Goal: Task Accomplishment & Management: Use online tool/utility

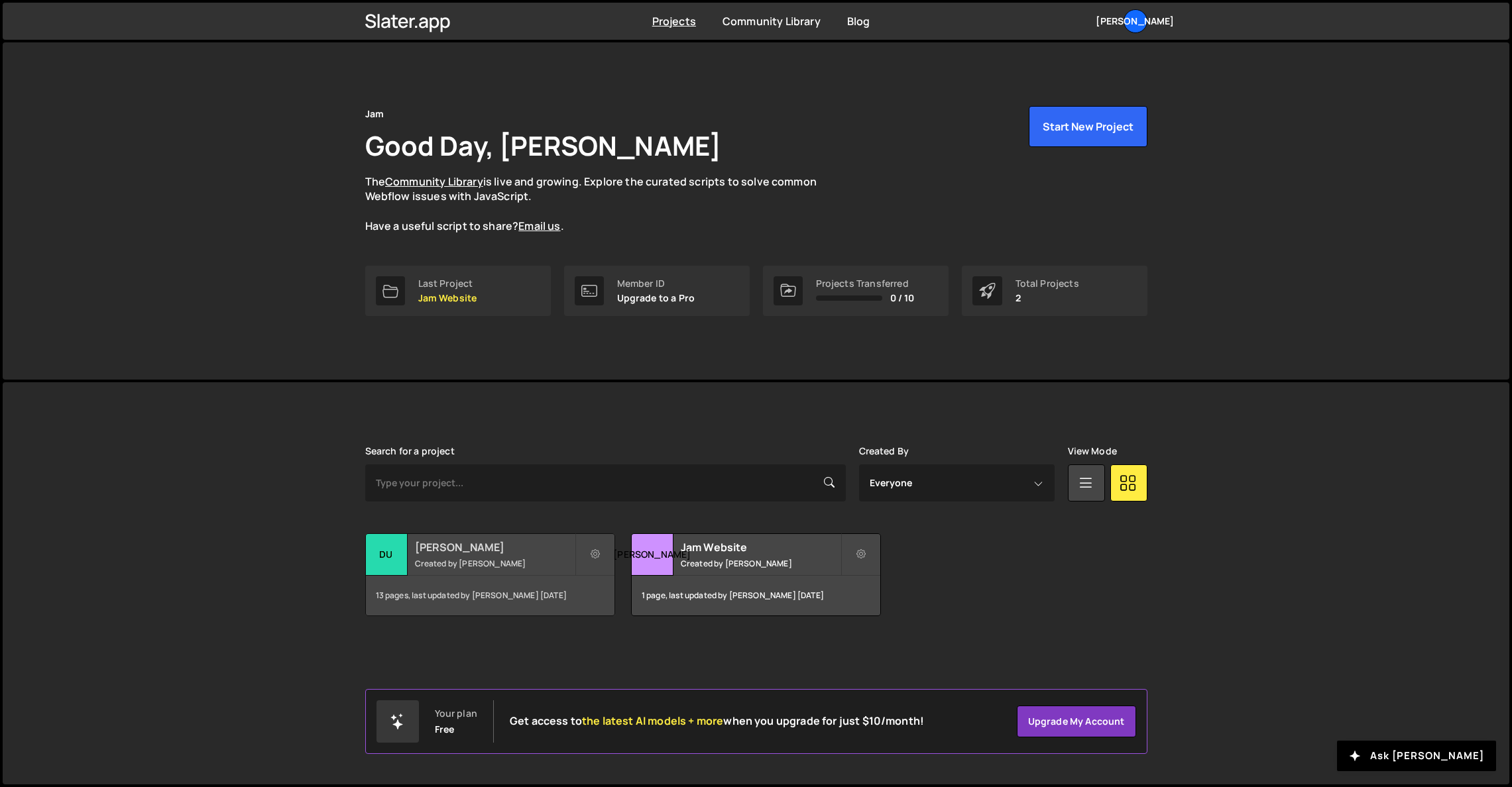
click at [380, 556] on div "Du" at bounding box center [387, 554] width 42 height 42
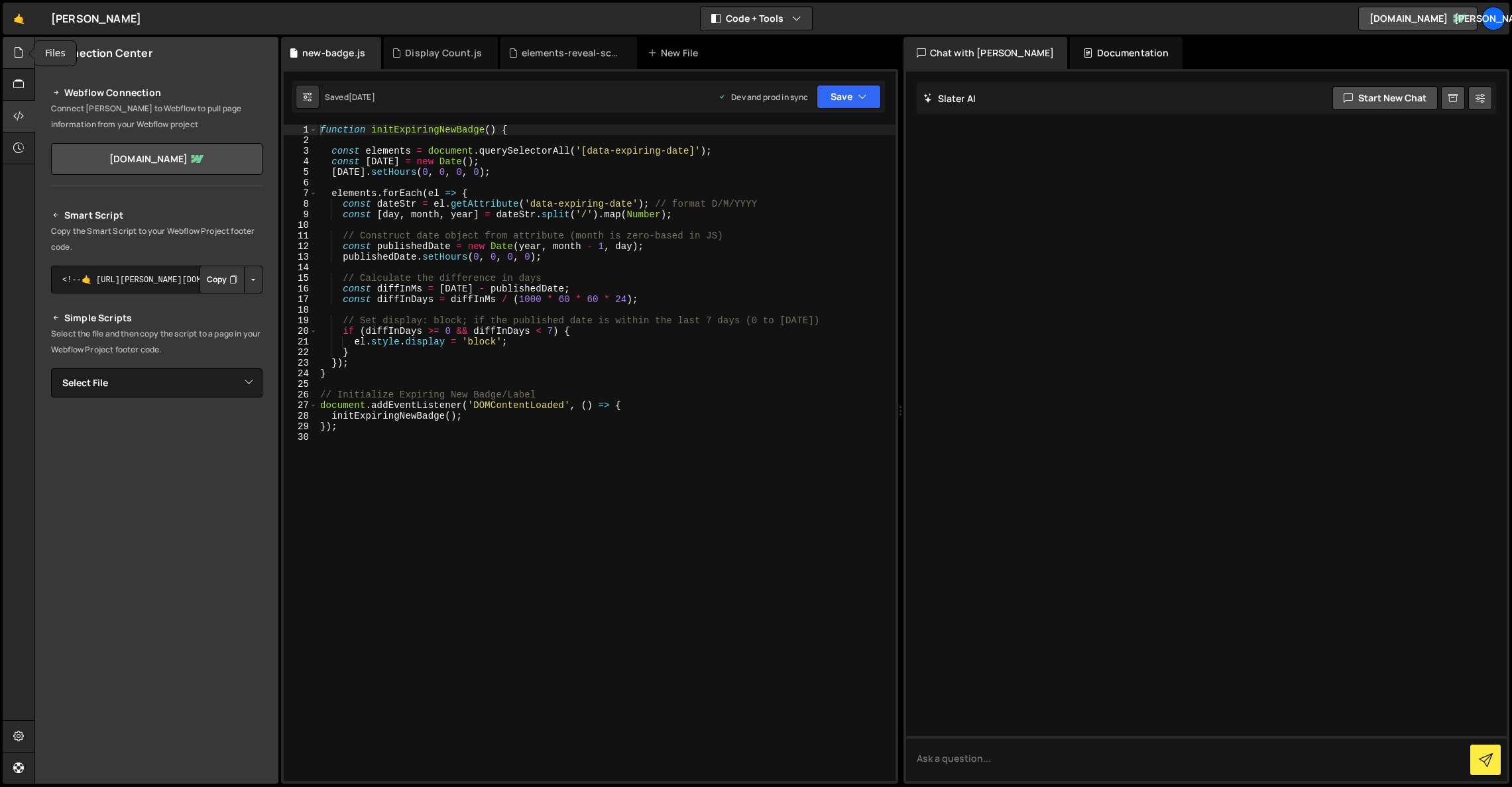
click at [8, 57] on div at bounding box center [19, 53] width 33 height 32
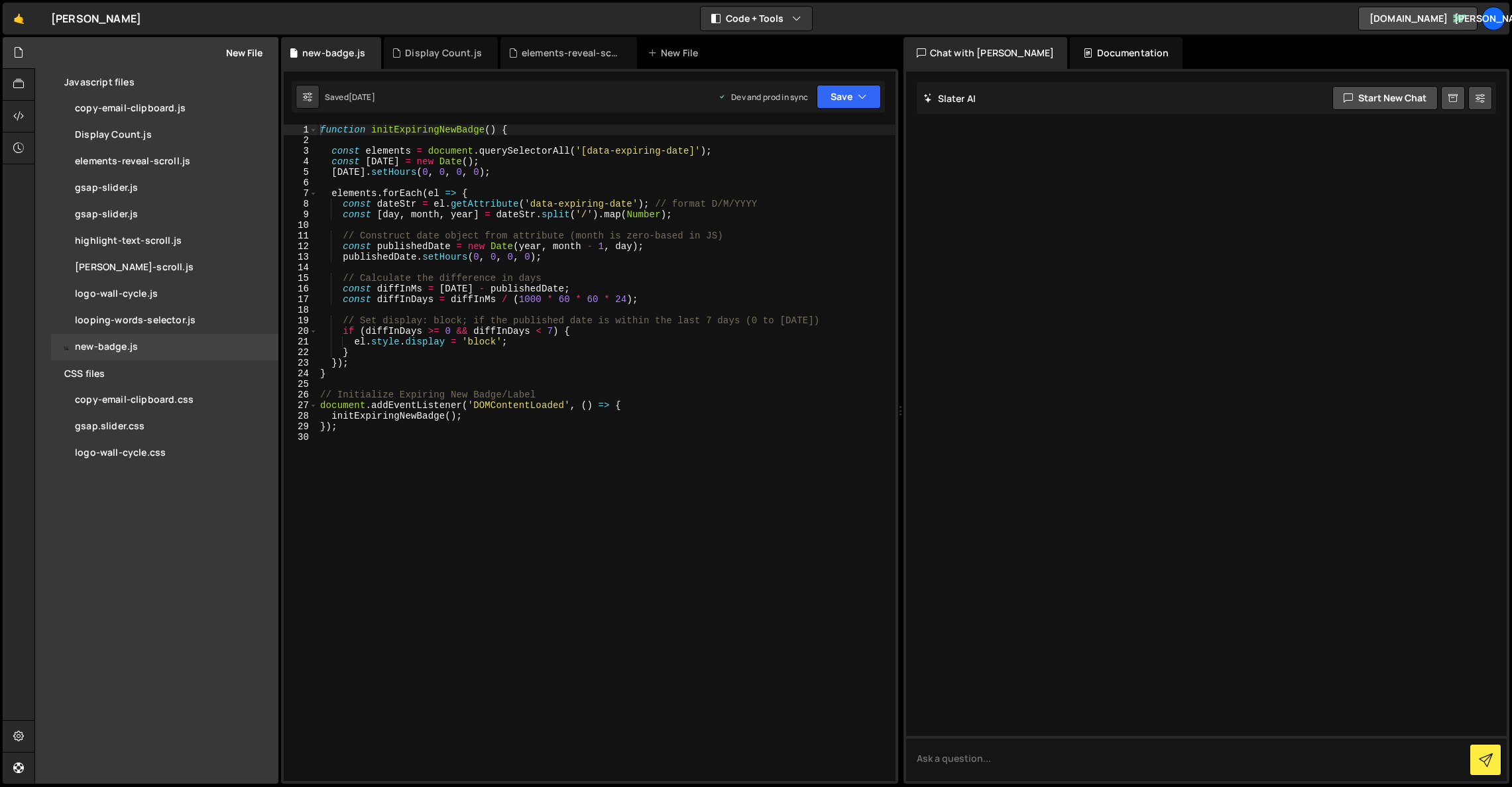
click at [254, 56] on button "New File" at bounding box center [237, 53] width 50 height 11
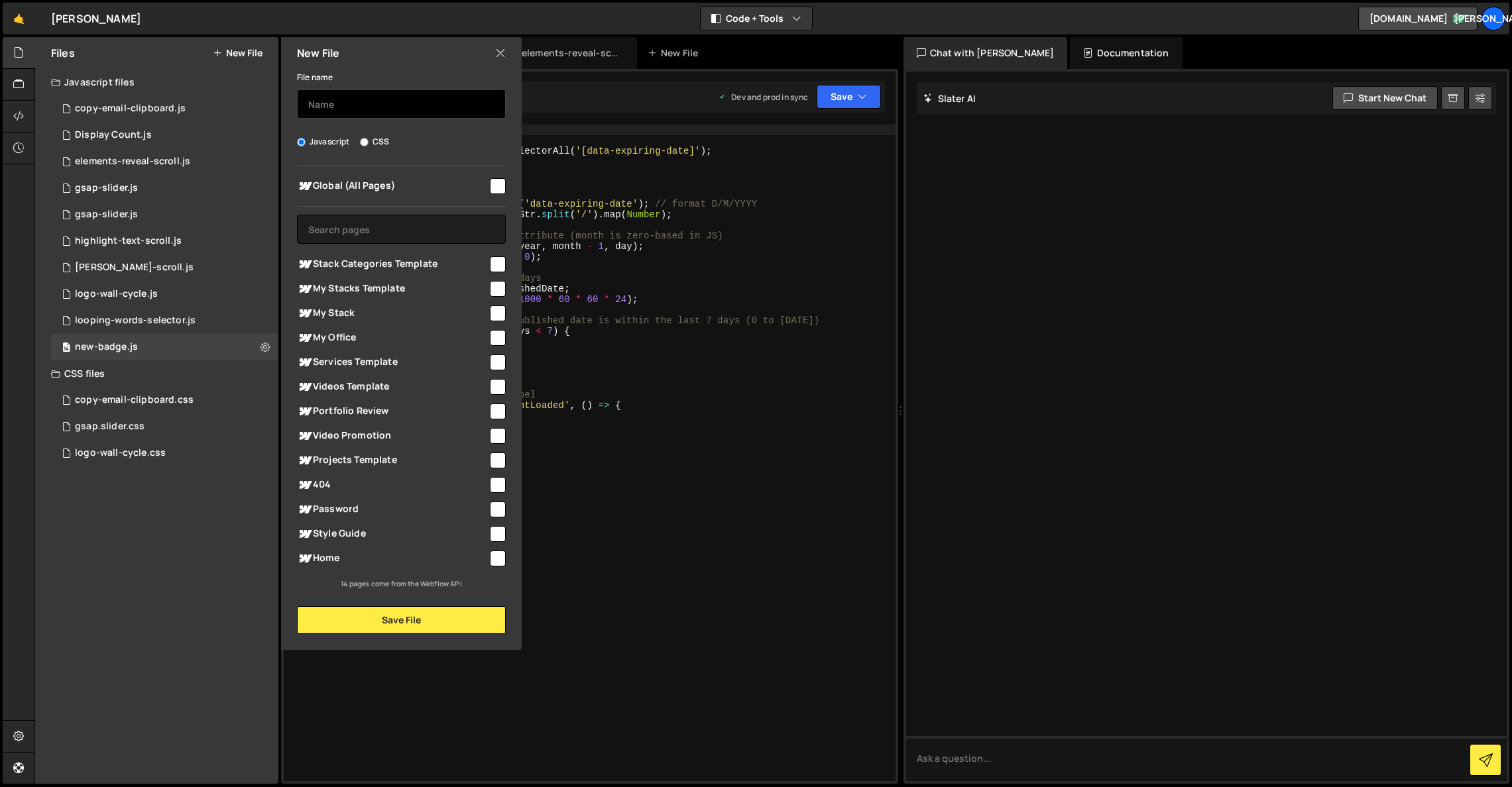
click at [348, 107] on input "text" at bounding box center [402, 103] width 209 height 29
type input "stacking-cards-parallax"
click at [501, 190] on input "checkbox" at bounding box center [498, 187] width 16 height 16
checkbox input "true"
click at [498, 263] on input "checkbox" at bounding box center [498, 264] width 16 height 16
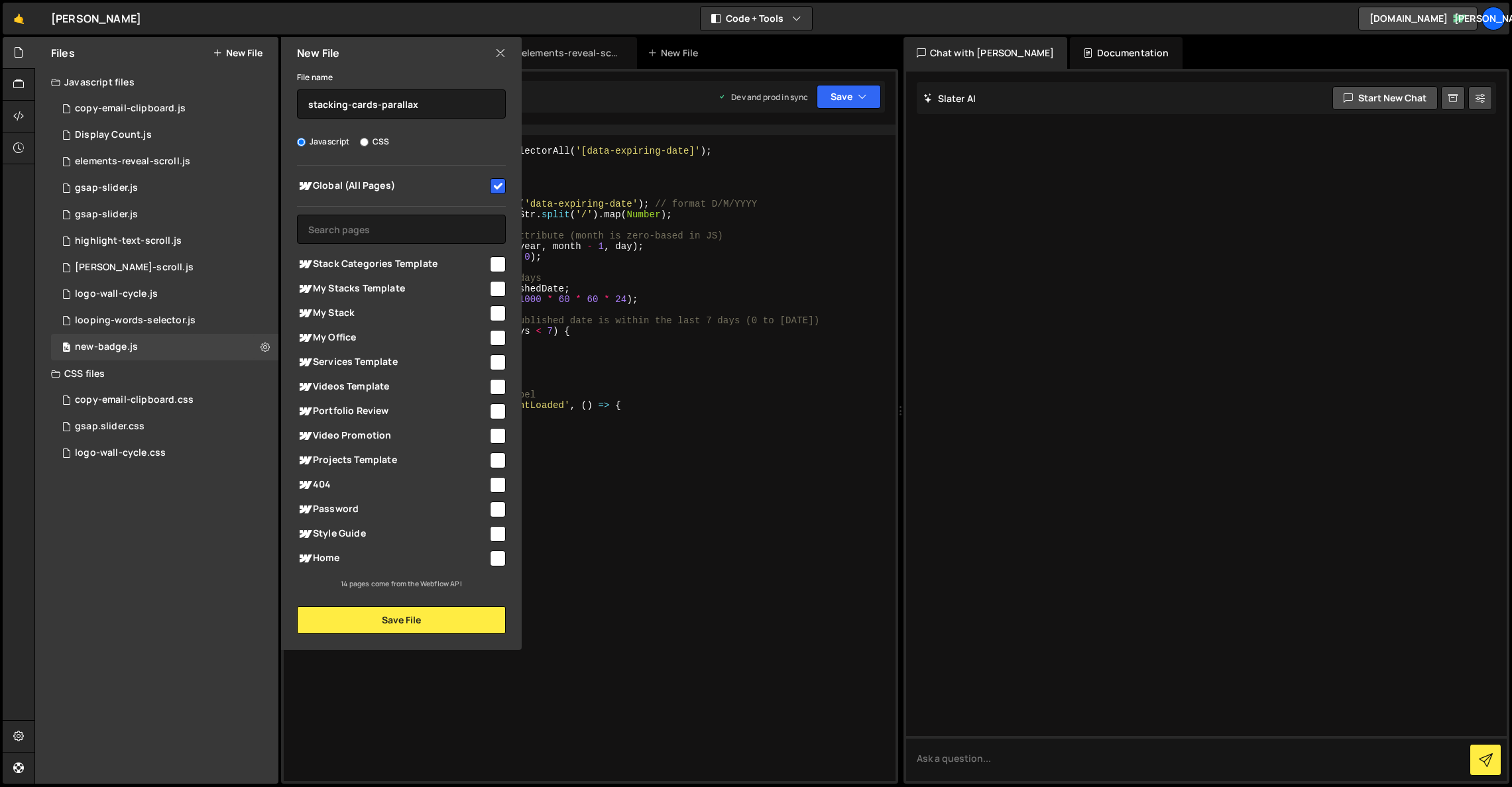
checkbox input "true"
click at [497, 300] on div "My Stacks Template" at bounding box center [402, 288] width 209 height 25
click at [497, 294] on input "checkbox" at bounding box center [498, 289] width 16 height 16
checkbox input "true"
click at [503, 321] on div "My Stack" at bounding box center [402, 313] width 209 height 25
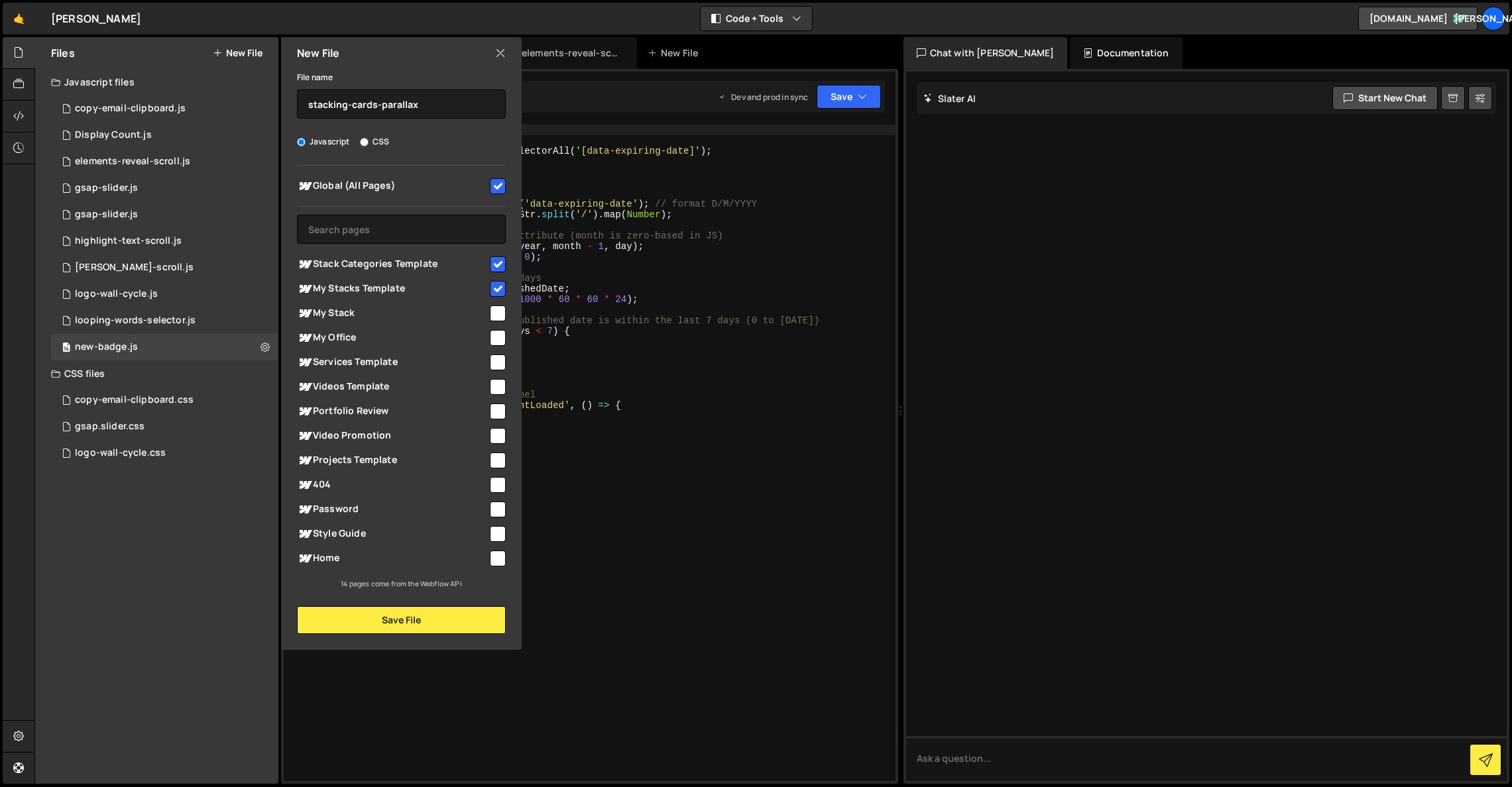
click at [503, 317] on input "checkbox" at bounding box center [498, 313] width 16 height 16
checkbox input "true"
click at [500, 340] on input "checkbox" at bounding box center [498, 338] width 16 height 16
checkbox input "true"
click at [500, 364] on input "checkbox" at bounding box center [498, 363] width 16 height 16
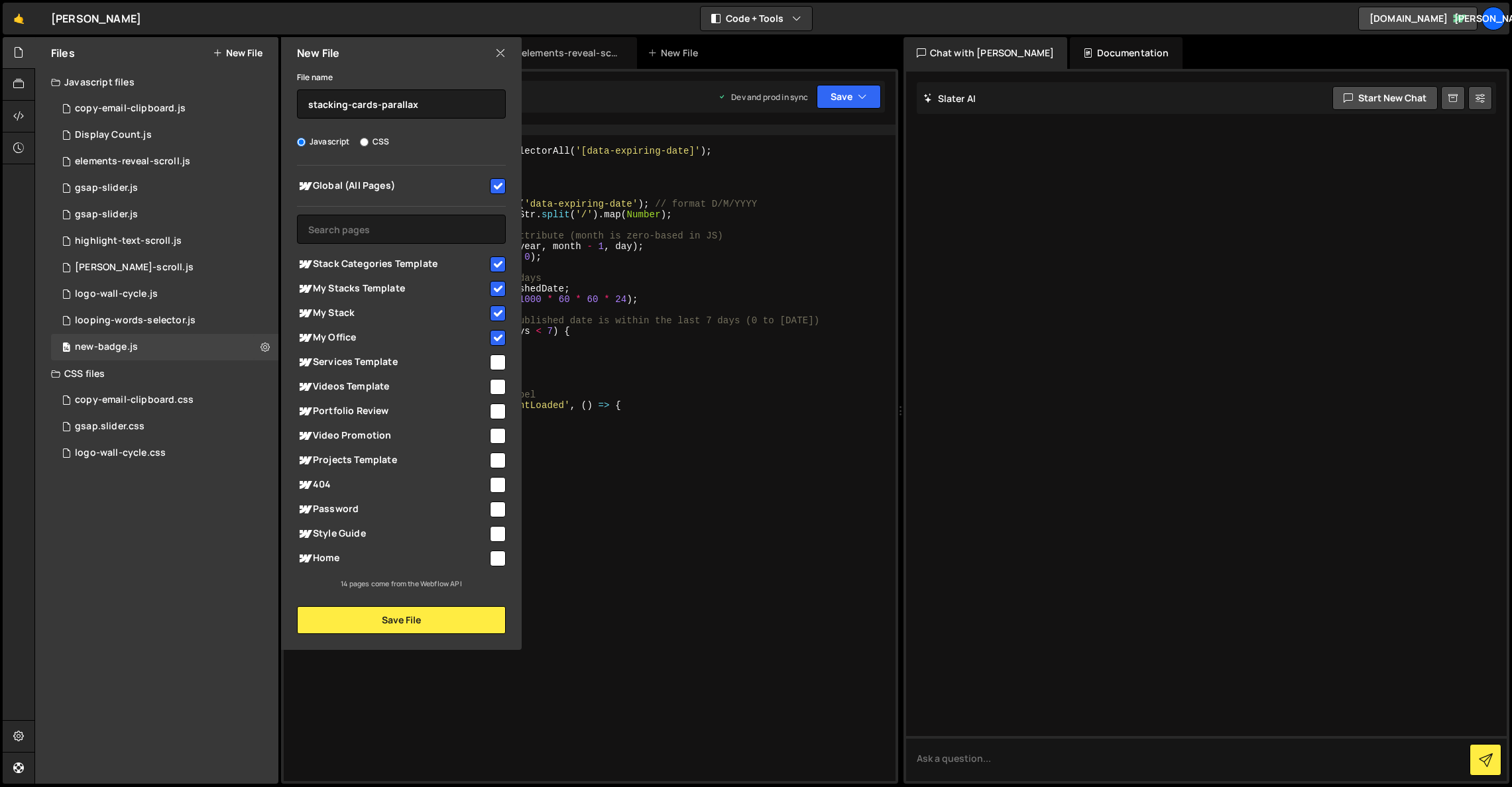
checkbox input "true"
click at [500, 384] on input "checkbox" at bounding box center [498, 386] width 16 height 16
checkbox input "true"
click at [501, 416] on input "checkbox" at bounding box center [498, 411] width 16 height 16
checkbox input "true"
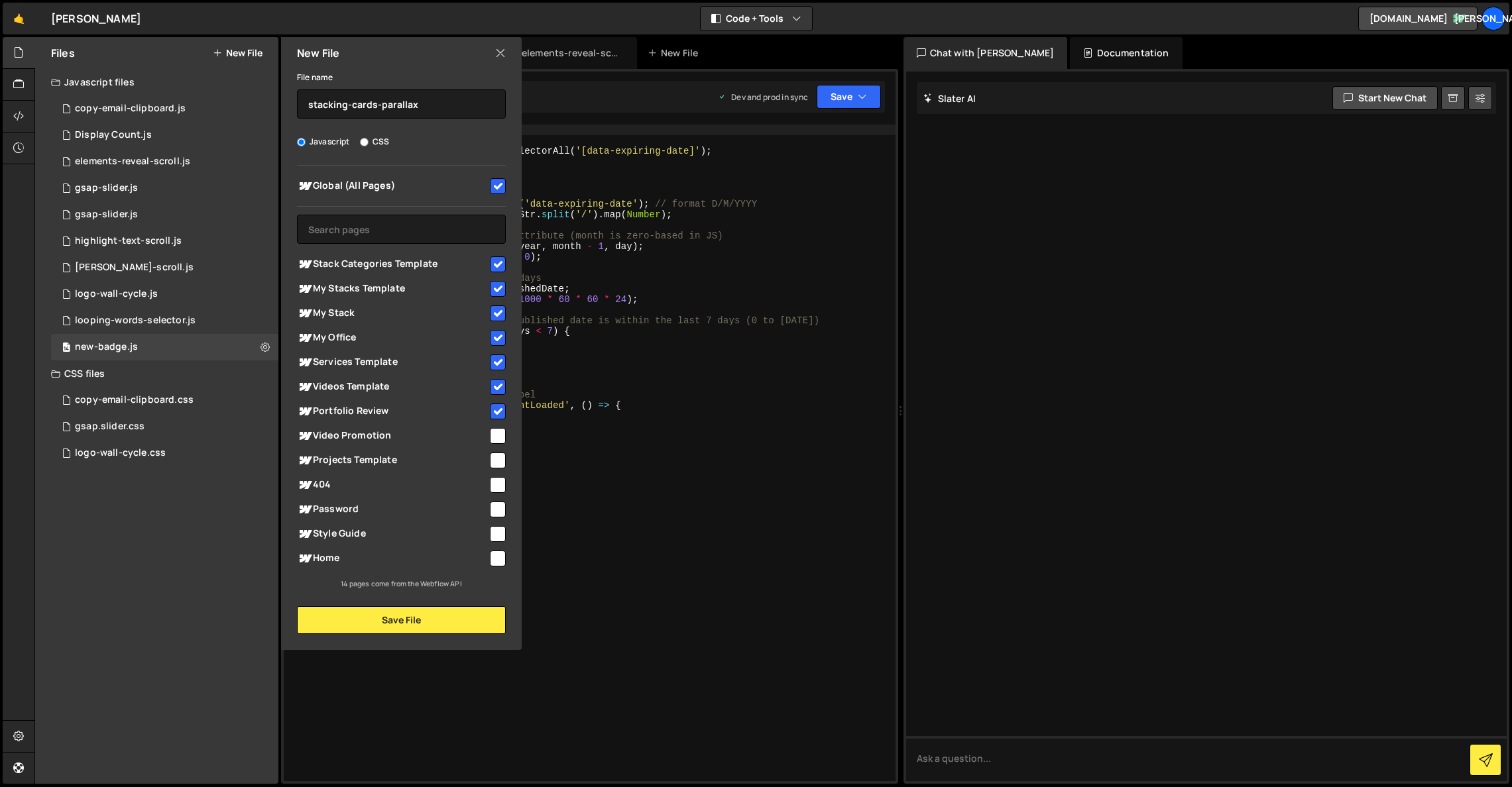
click at [501, 431] on input "checkbox" at bounding box center [498, 436] width 16 height 16
checkbox input "true"
click at [498, 463] on input "checkbox" at bounding box center [498, 461] width 16 height 16
checkbox input "true"
click at [500, 487] on input "checkbox" at bounding box center [498, 485] width 16 height 16
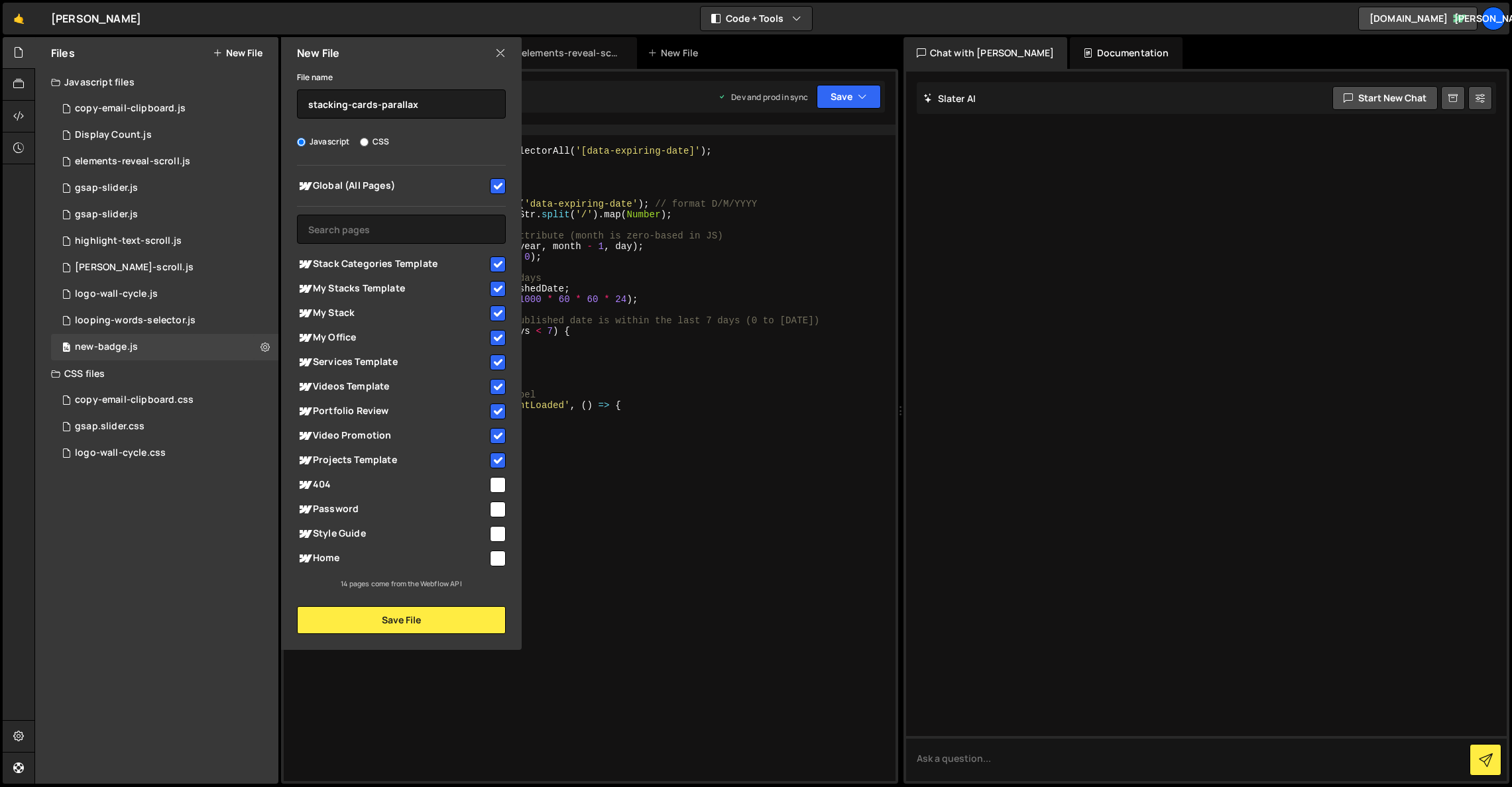
checkbox input "true"
click at [498, 501] on input "checkbox" at bounding box center [498, 509] width 16 height 16
checkbox input "true"
click at [495, 532] on input "checkbox" at bounding box center [498, 534] width 16 height 16
checkbox input "true"
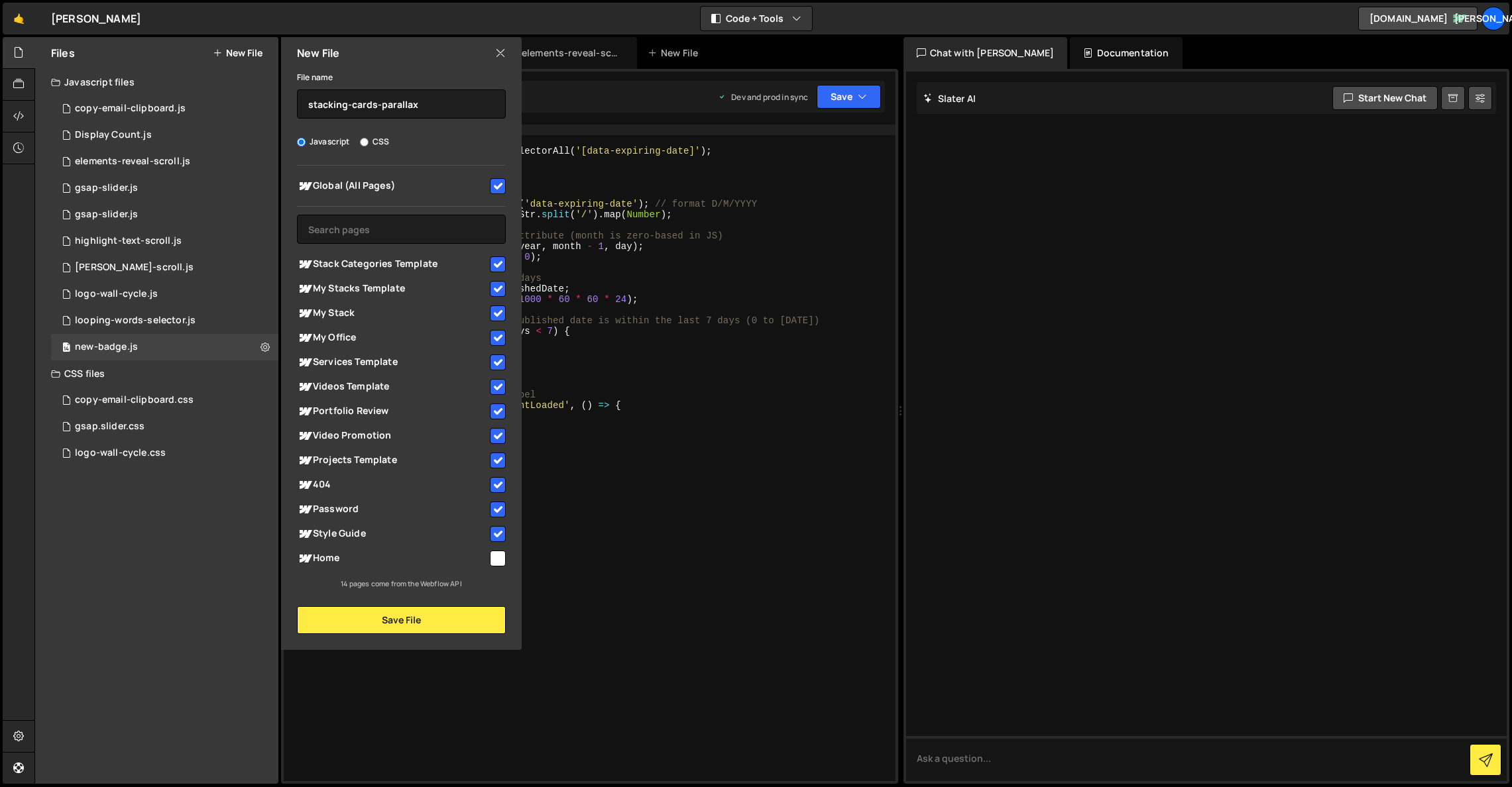
click at [502, 558] on input "checkbox" at bounding box center [498, 559] width 16 height 16
checkbox input "true"
click at [466, 619] on button "Save File" at bounding box center [402, 619] width 209 height 27
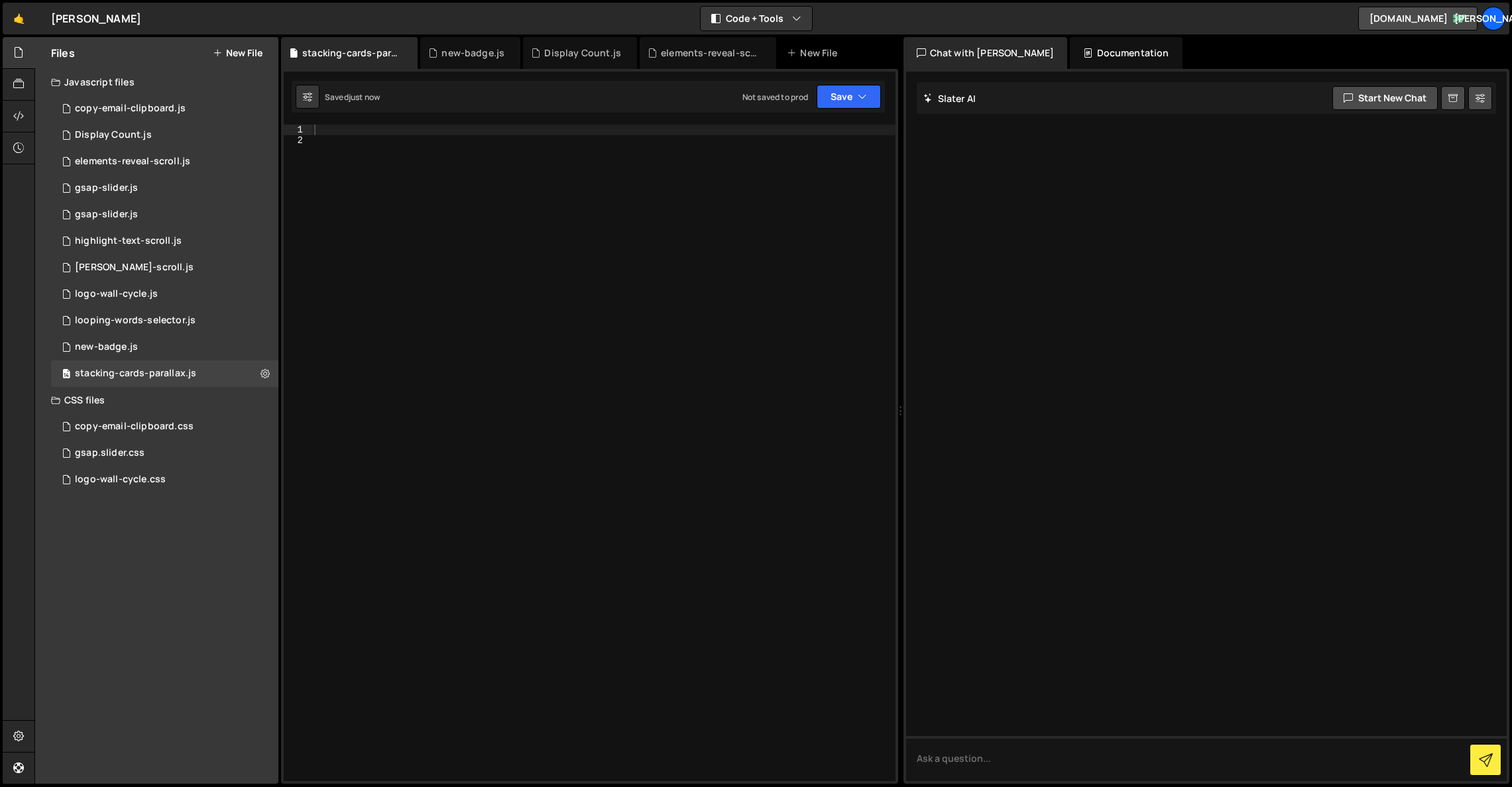
click at [426, 134] on div at bounding box center [603, 463] width 584 height 677
paste textarea "})"
type textarea "})"
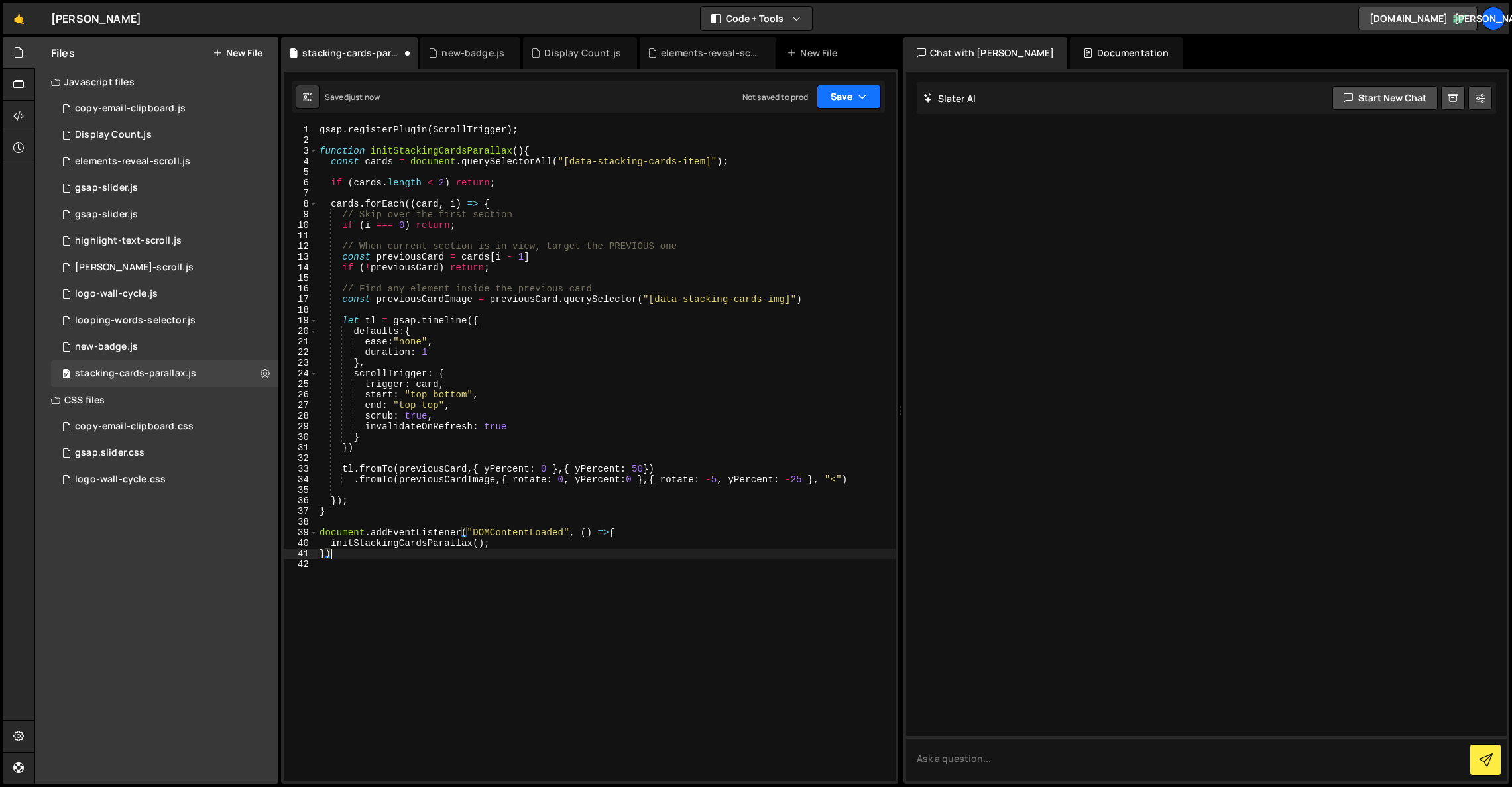
click at [866, 99] on button "Save" at bounding box center [848, 96] width 65 height 24
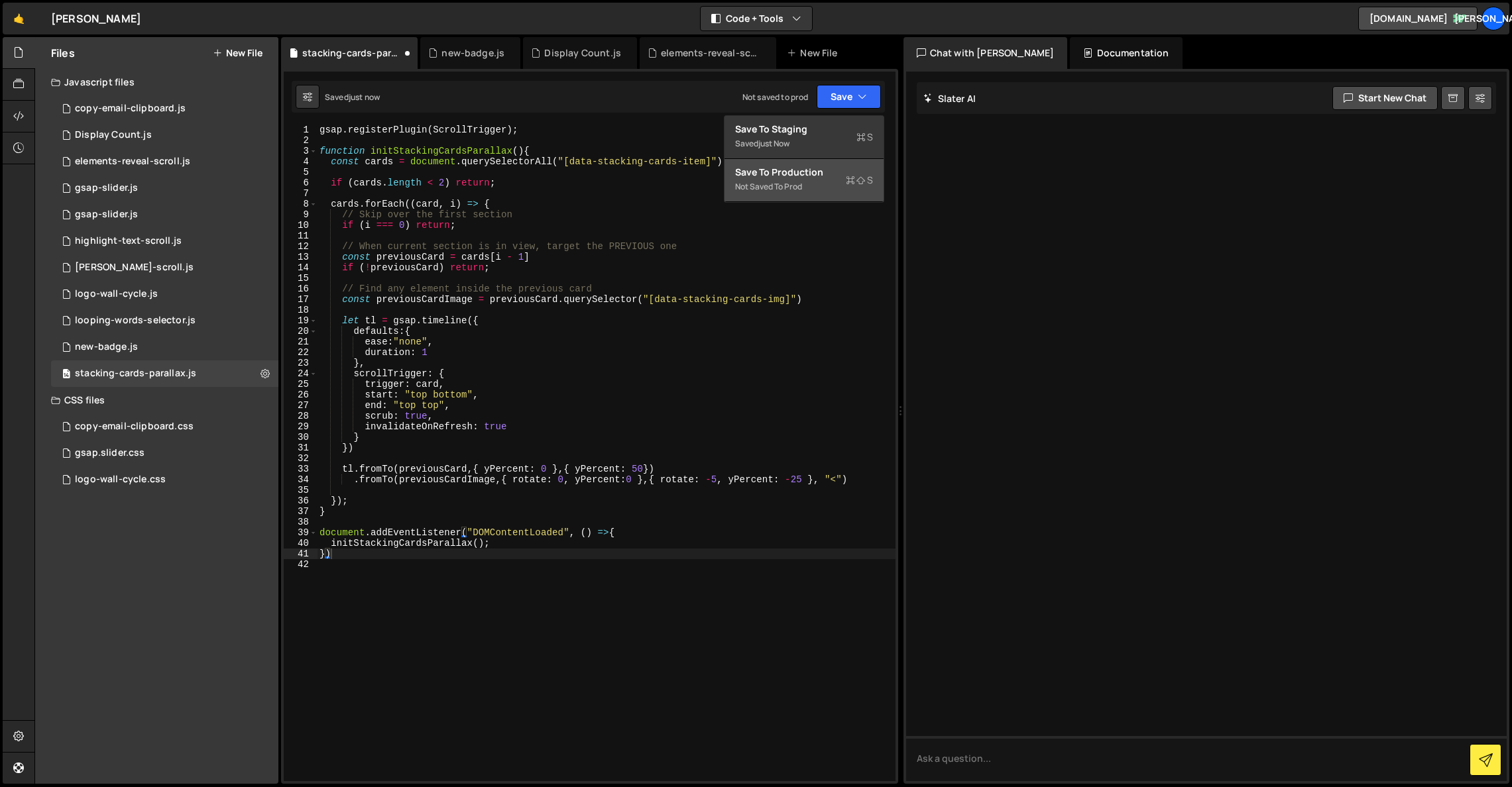
click at [854, 179] on icon at bounding box center [850, 180] width 9 height 13
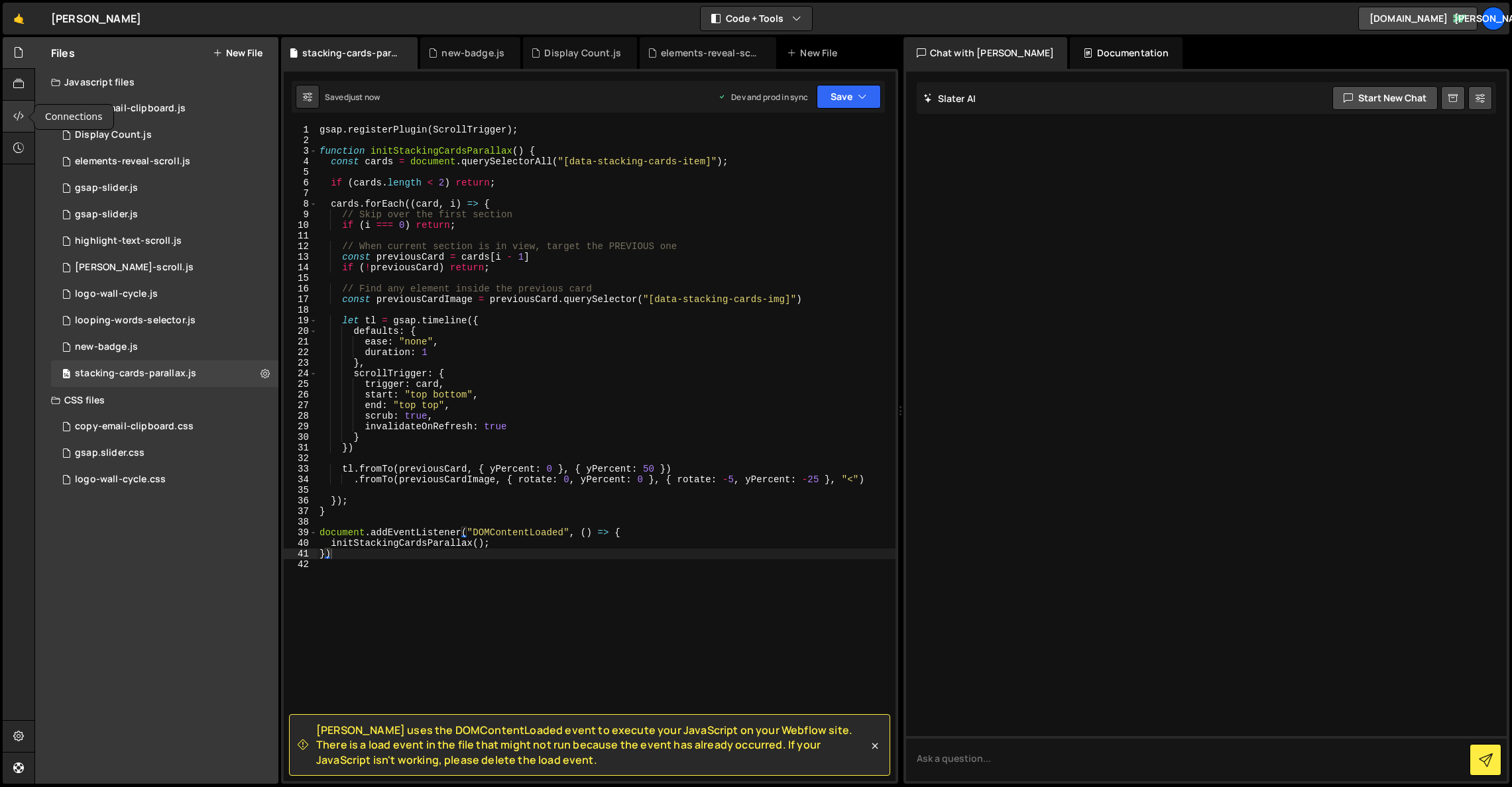
click at [18, 110] on icon at bounding box center [19, 116] width 11 height 14
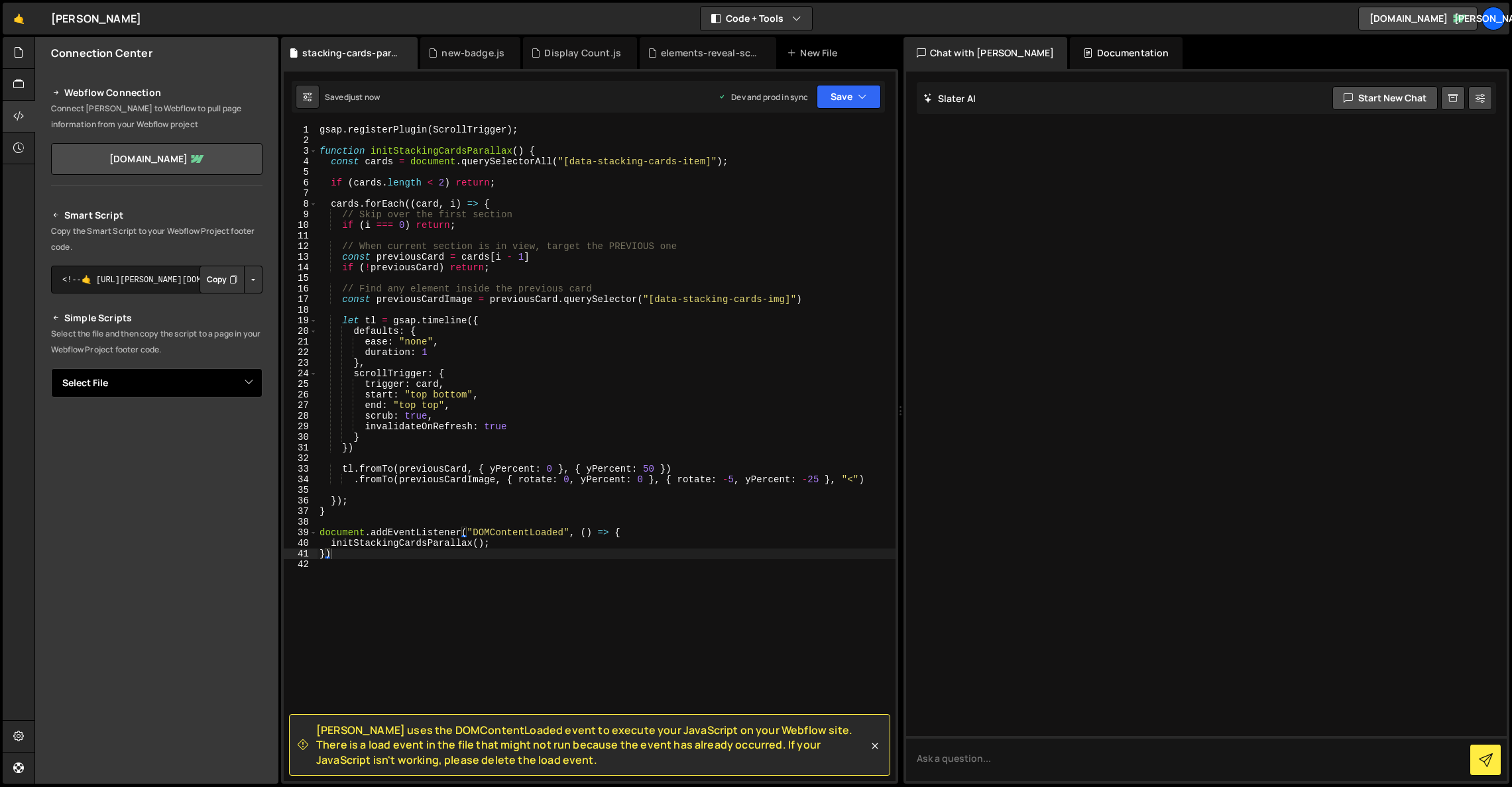
click at [242, 386] on select "Select File copy-email-clipboard.js Display Count.js elements-reveal-scroll.js …" at bounding box center [157, 383] width 211 height 29
select select "45265"
click at [51, 369] on select "Select File copy-email-clipboard.js Display Count.js elements-reveal-scroll.js …" at bounding box center [157, 383] width 211 height 29
click at [257, 427] on button "Button group with nested dropdown" at bounding box center [253, 427] width 19 height 27
click at [222, 460] on link "Copy Staging js" at bounding box center [207, 453] width 110 height 19
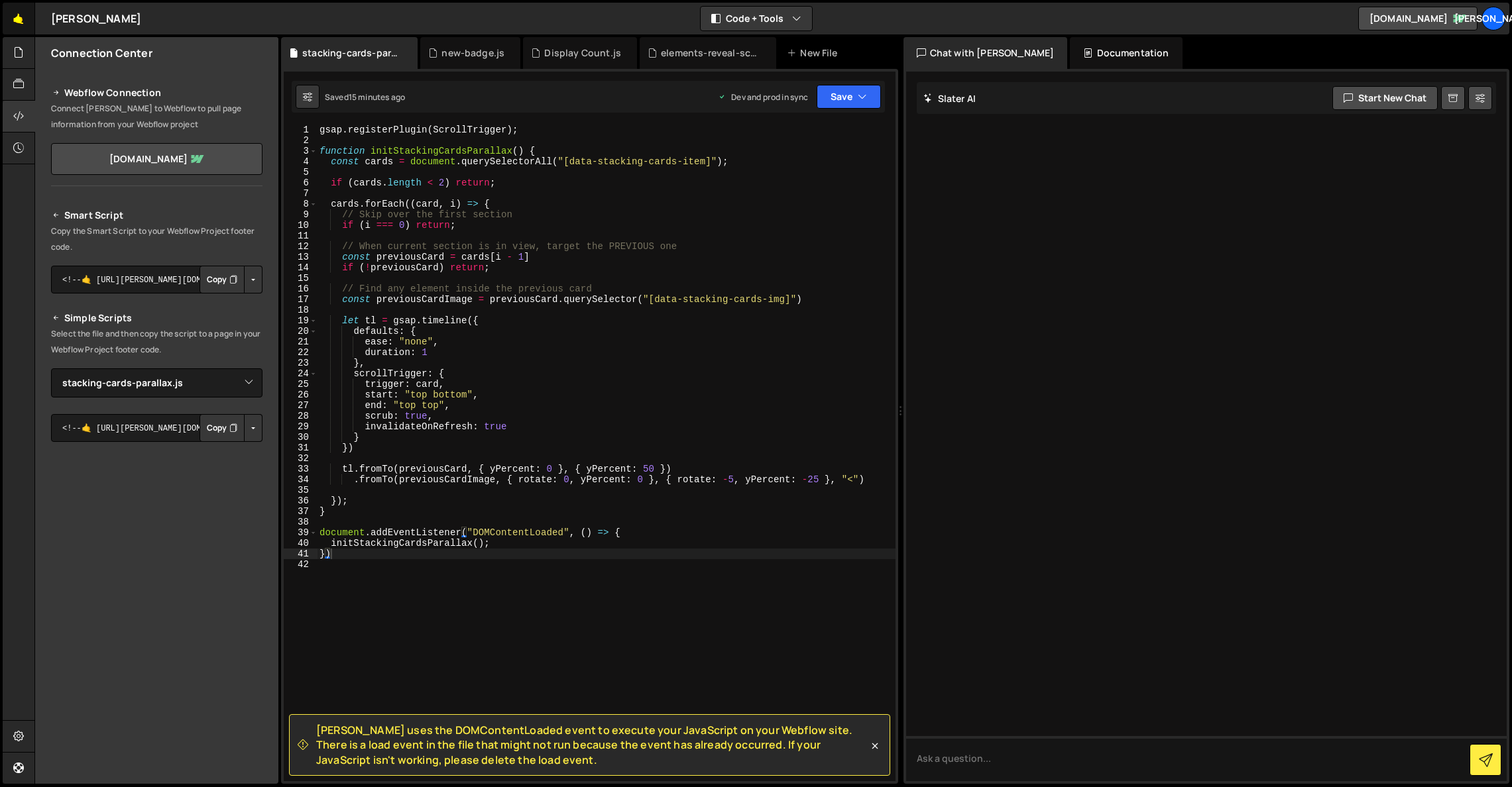
click at [24, 19] on link "🤙" at bounding box center [19, 19] width 33 height 32
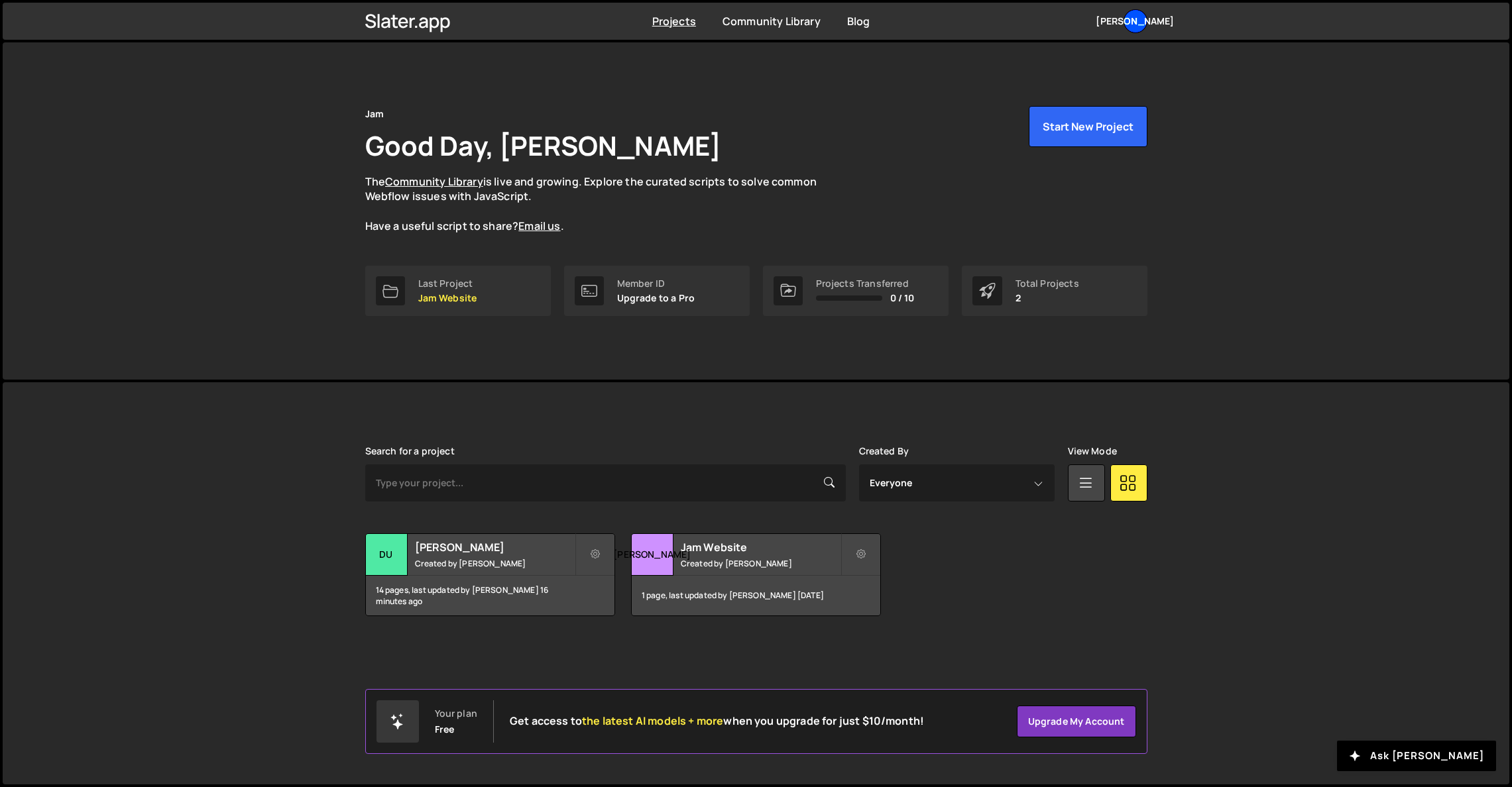
click at [1134, 19] on div "[PERSON_NAME]" at bounding box center [1135, 20] width 24 height 24
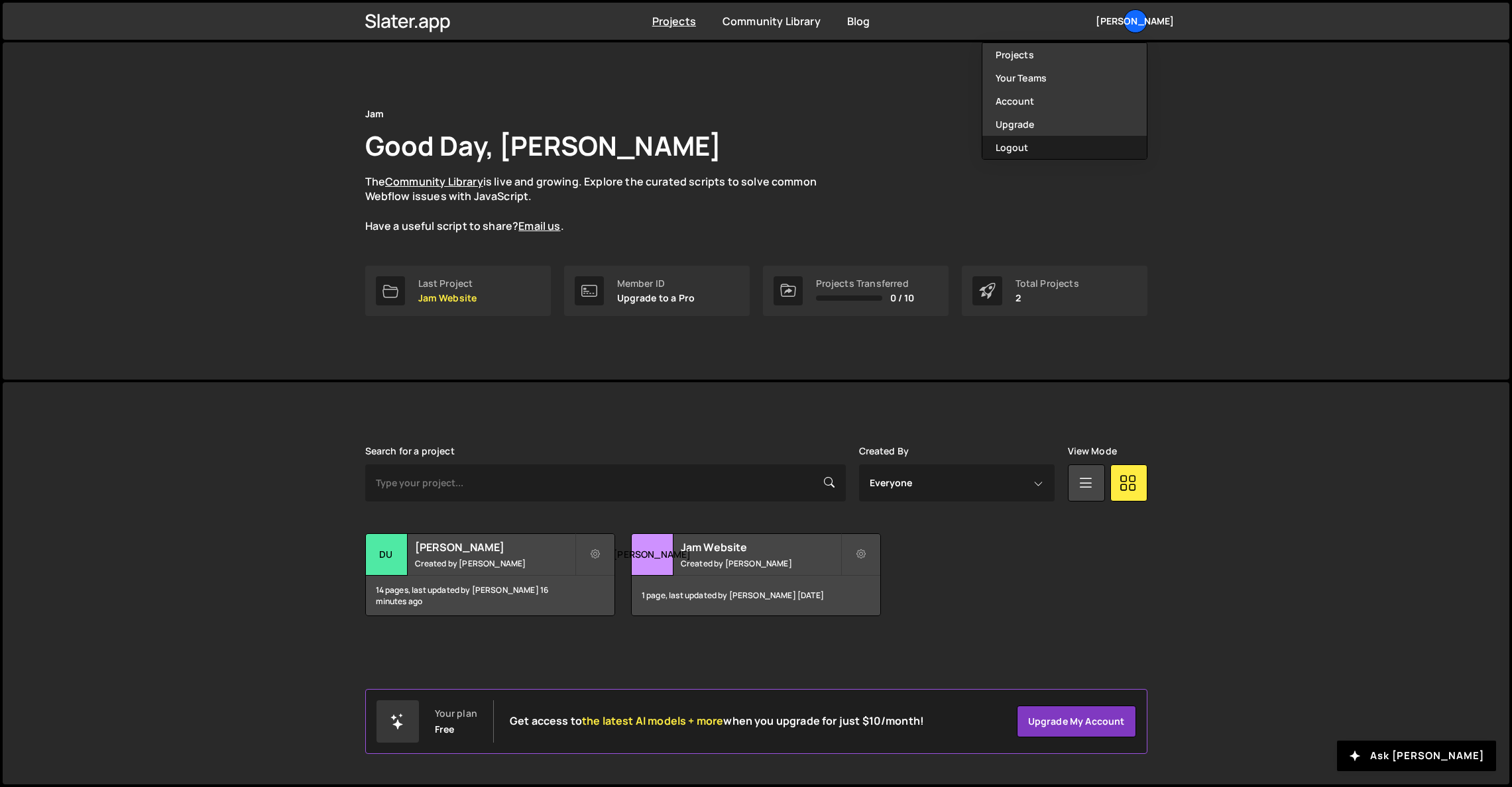
click at [1040, 141] on button "Logout" at bounding box center [1064, 148] width 165 height 23
